Goal: Task Accomplishment & Management: Complete application form

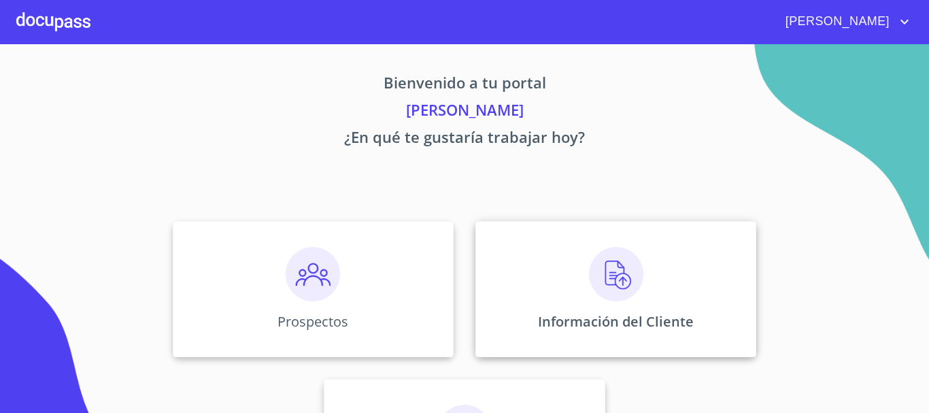
click at [568, 280] on div "Información del Cliente" at bounding box center [616, 289] width 281 height 136
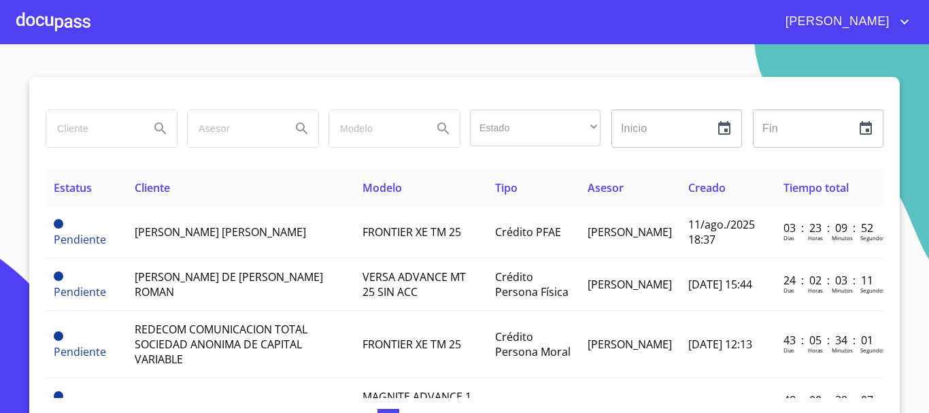
click at [69, 120] on input "search" at bounding box center [92, 128] width 93 height 37
click at [52, 26] on div at bounding box center [53, 22] width 74 height 44
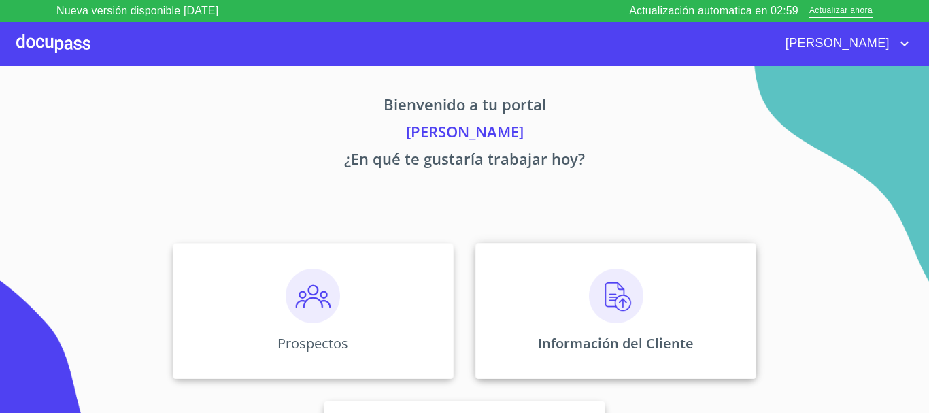
click at [610, 290] on img at bounding box center [616, 296] width 54 height 54
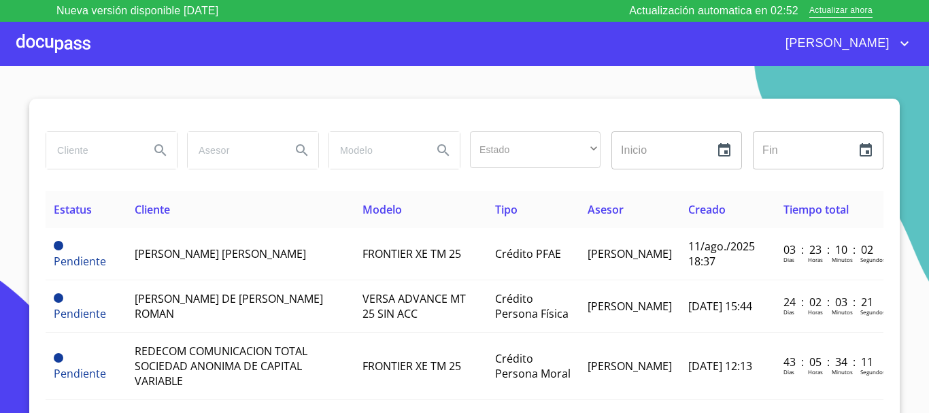
click at [78, 153] on input "search" at bounding box center [92, 150] width 93 height 37
type input "ROBERTO CASILLAS"
click at [152, 147] on icon "Search" at bounding box center [160, 150] width 16 height 16
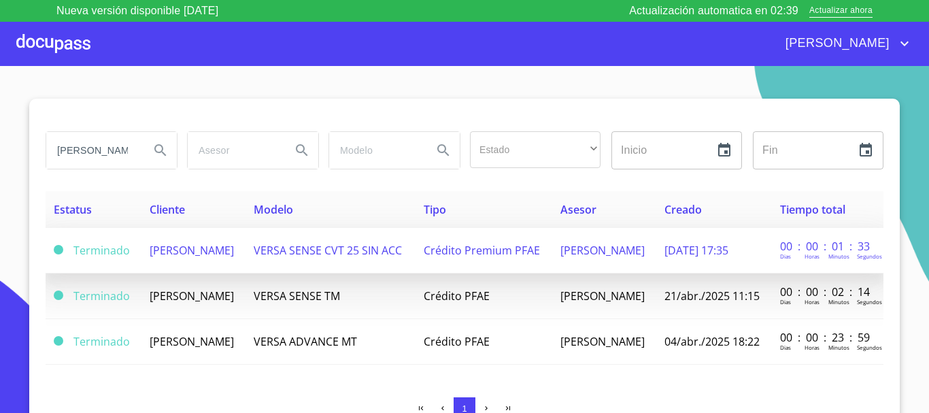
click at [245, 253] on td "[PERSON_NAME]" at bounding box center [193, 251] width 104 height 46
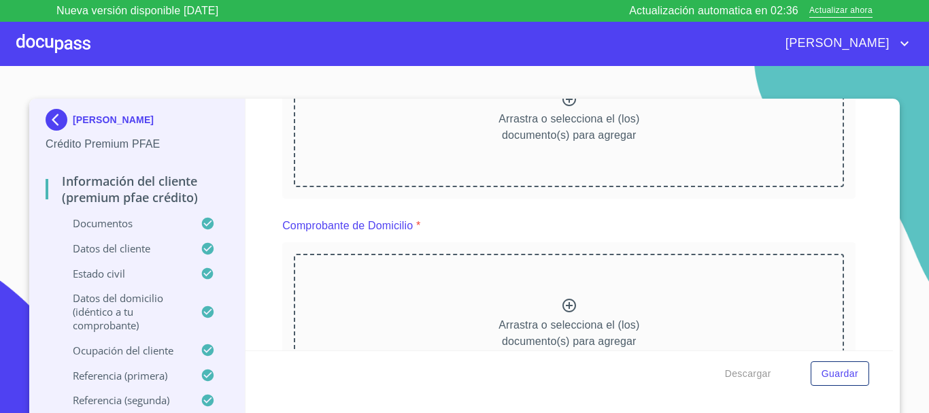
scroll to position [272, 0]
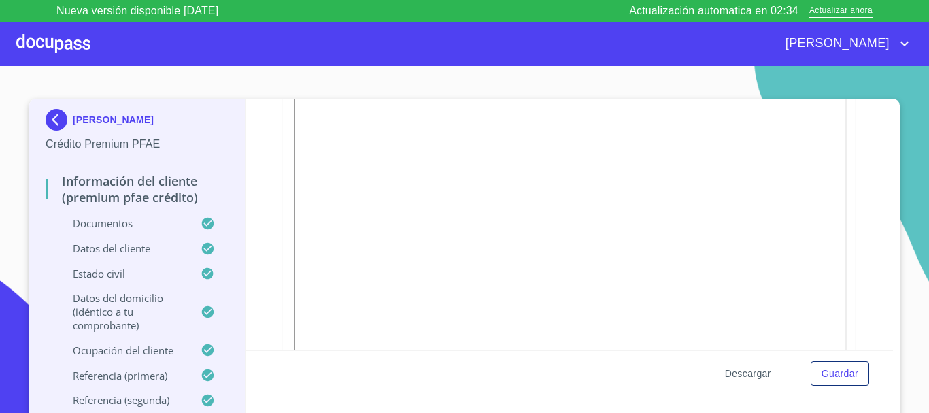
click at [749, 372] on span "Descargar" at bounding box center [748, 373] width 46 height 17
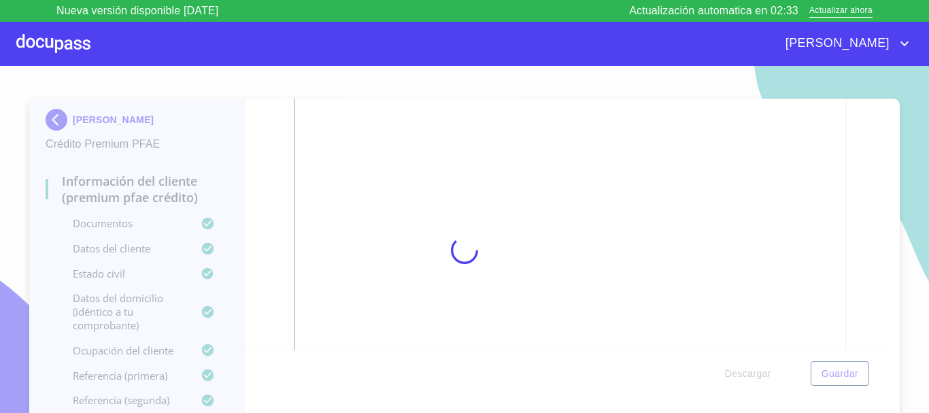
click at [744, 371] on div at bounding box center [464, 250] width 929 height 369
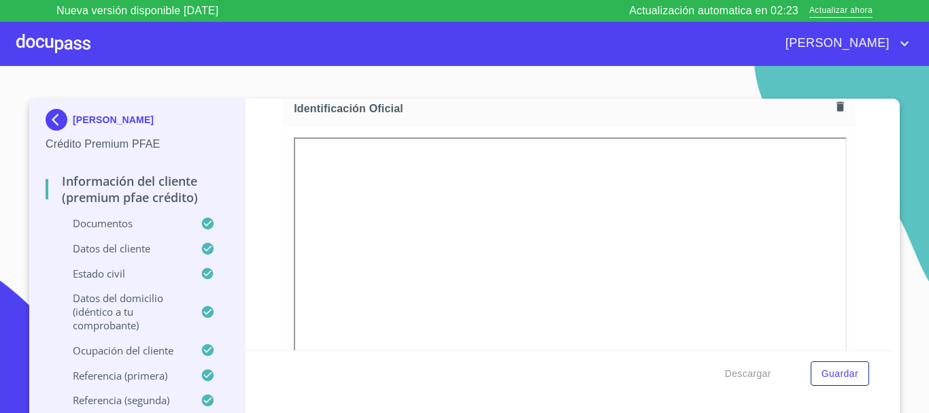
scroll to position [136, 0]
